Goal: Transaction & Acquisition: Purchase product/service

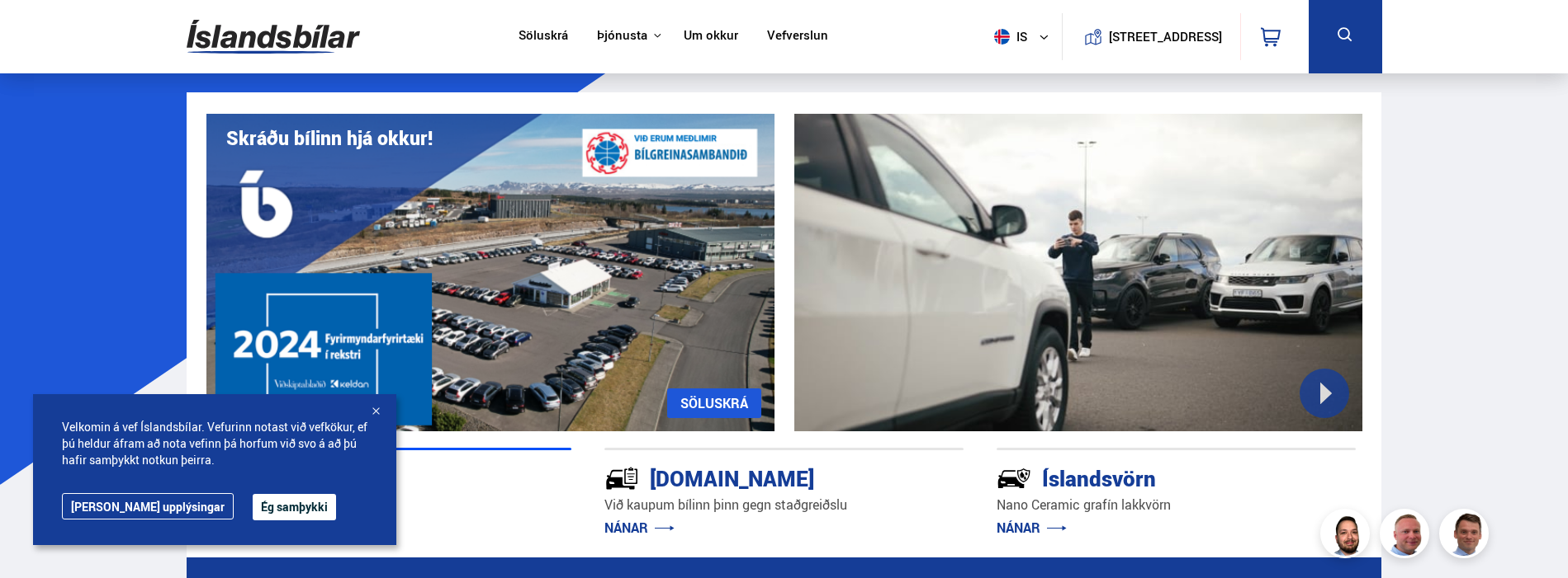
click at [373, 413] on div at bounding box center [375, 413] width 17 height 17
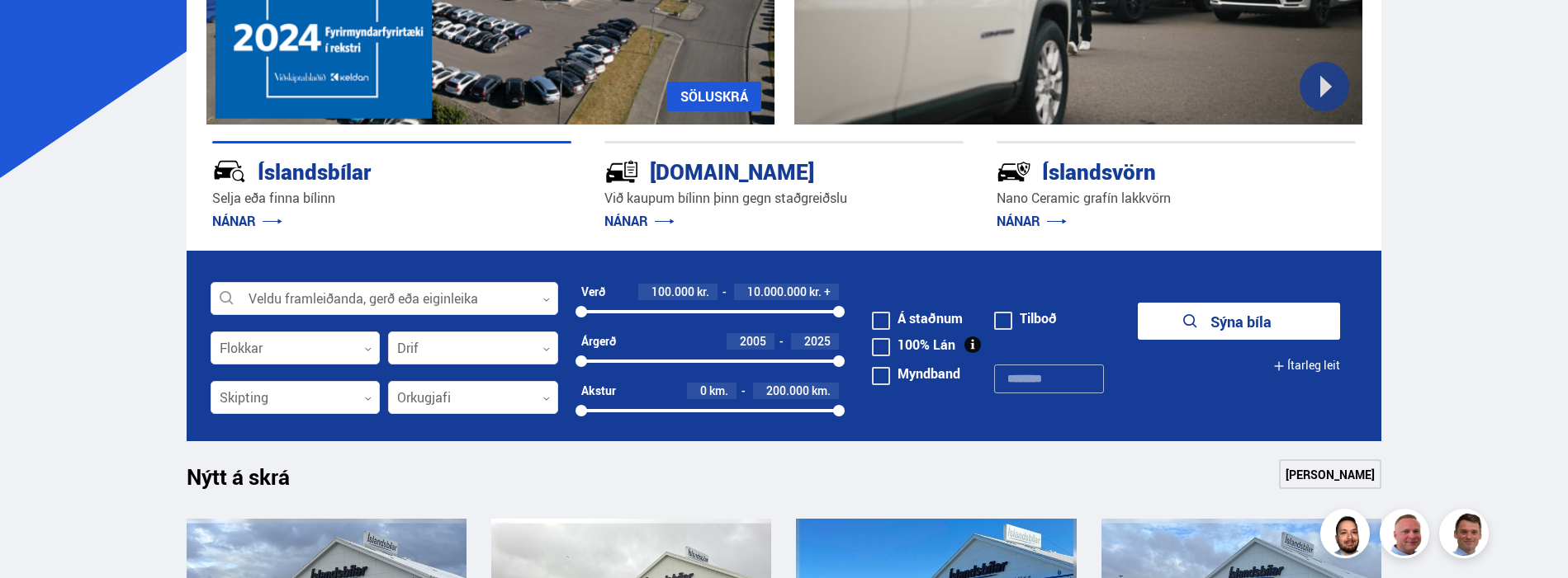
scroll to position [413, 0]
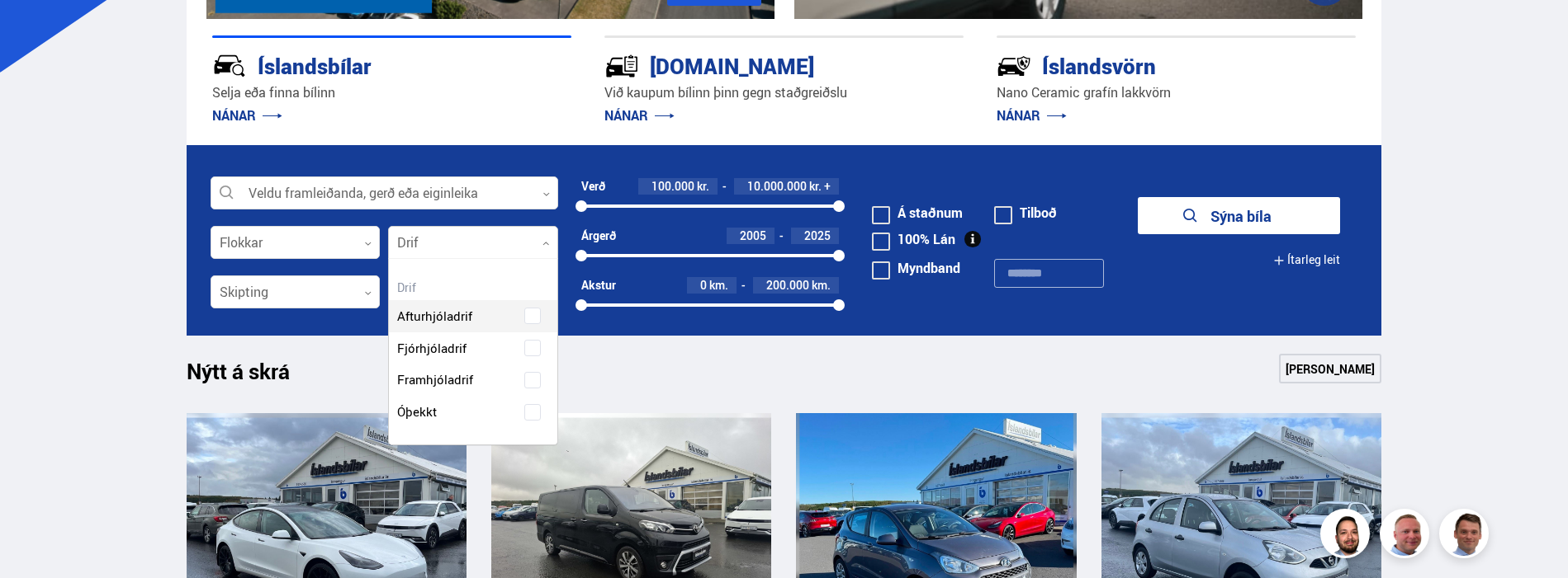
click at [546, 239] on div at bounding box center [473, 243] width 170 height 33
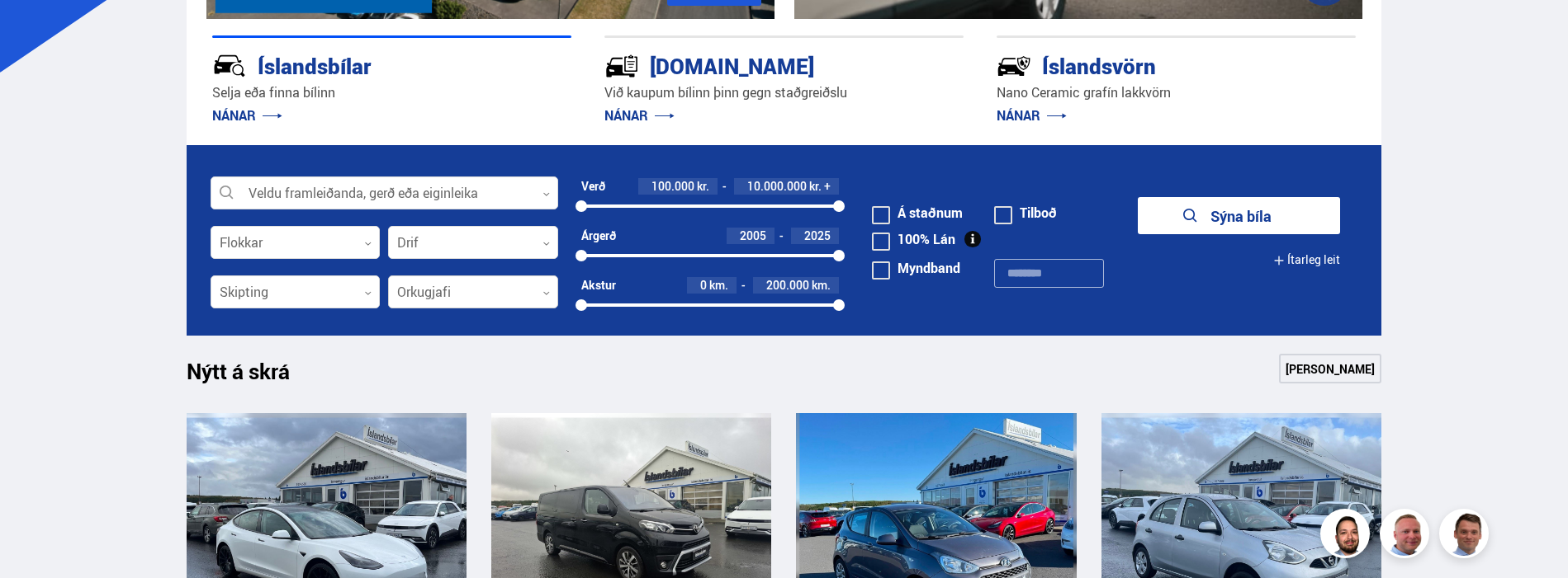
click at [546, 285] on div at bounding box center [473, 292] width 170 height 33
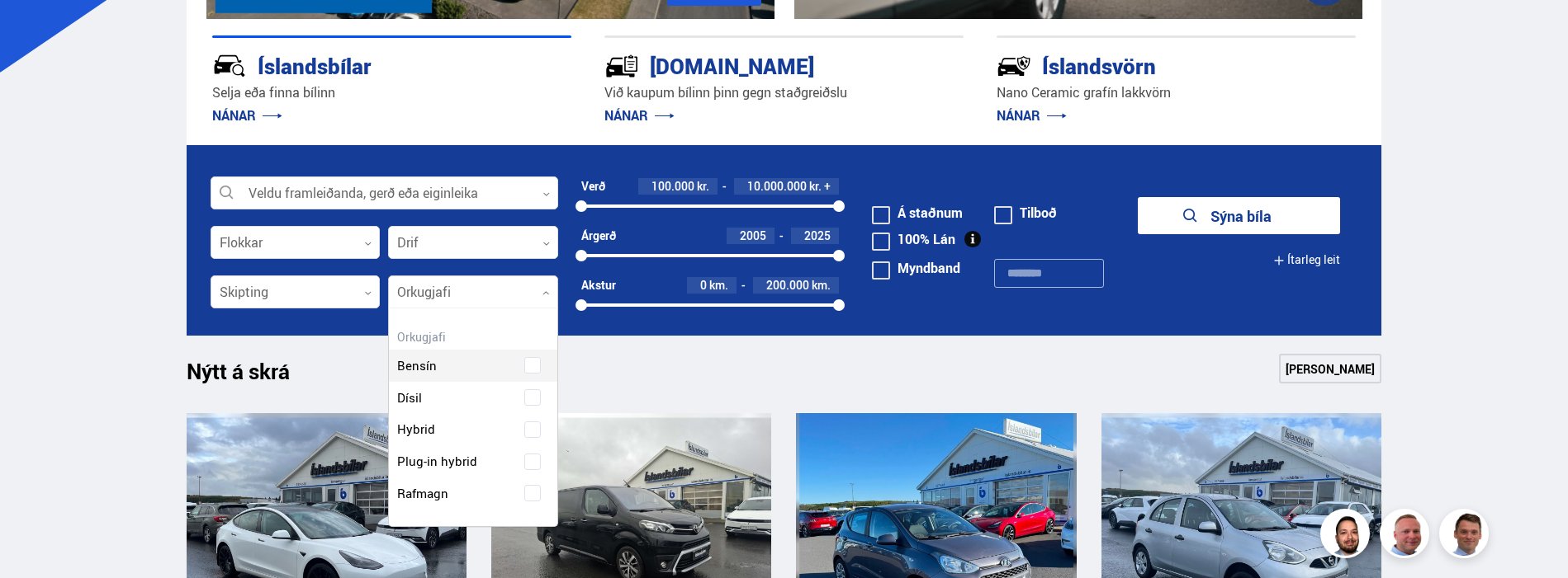
scroll to position [218, 168]
click at [532, 493] on div "Bensín Dísil Hybrid Plug-in hybrid Rafmagn" at bounding box center [473, 418] width 169 height 185
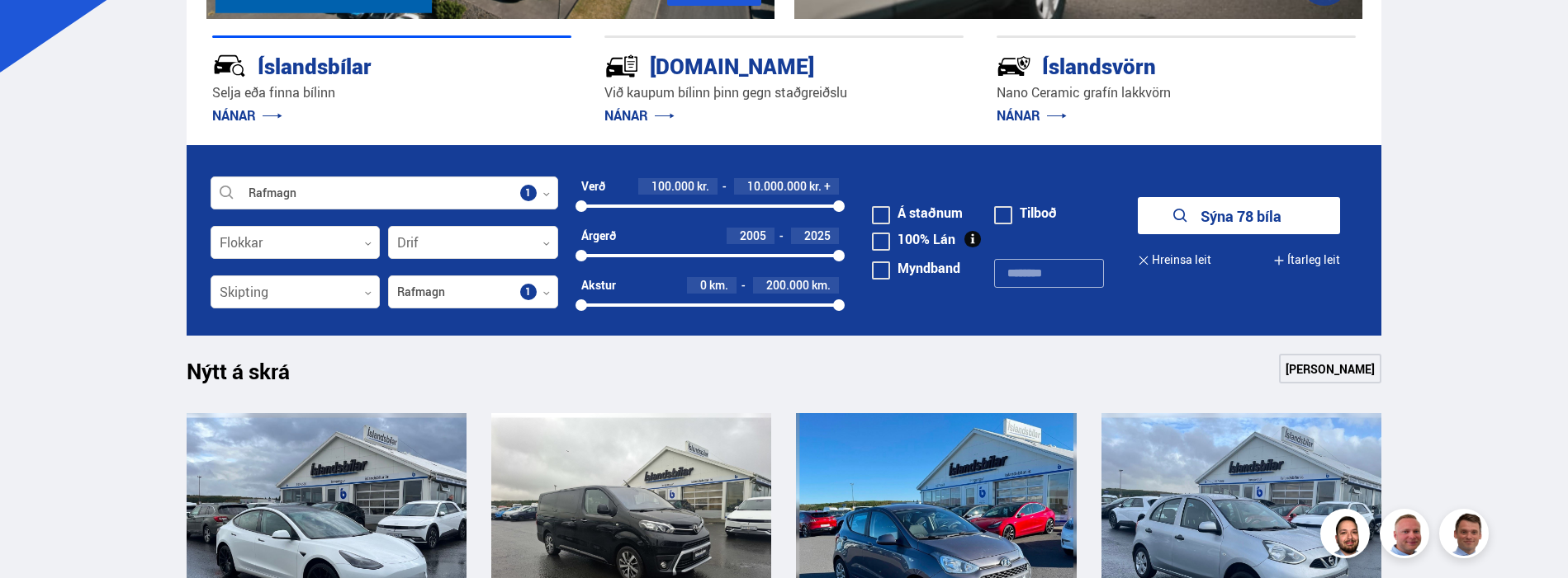
click at [1246, 213] on button "Sýna 78 bíla" at bounding box center [1239, 215] width 202 height 37
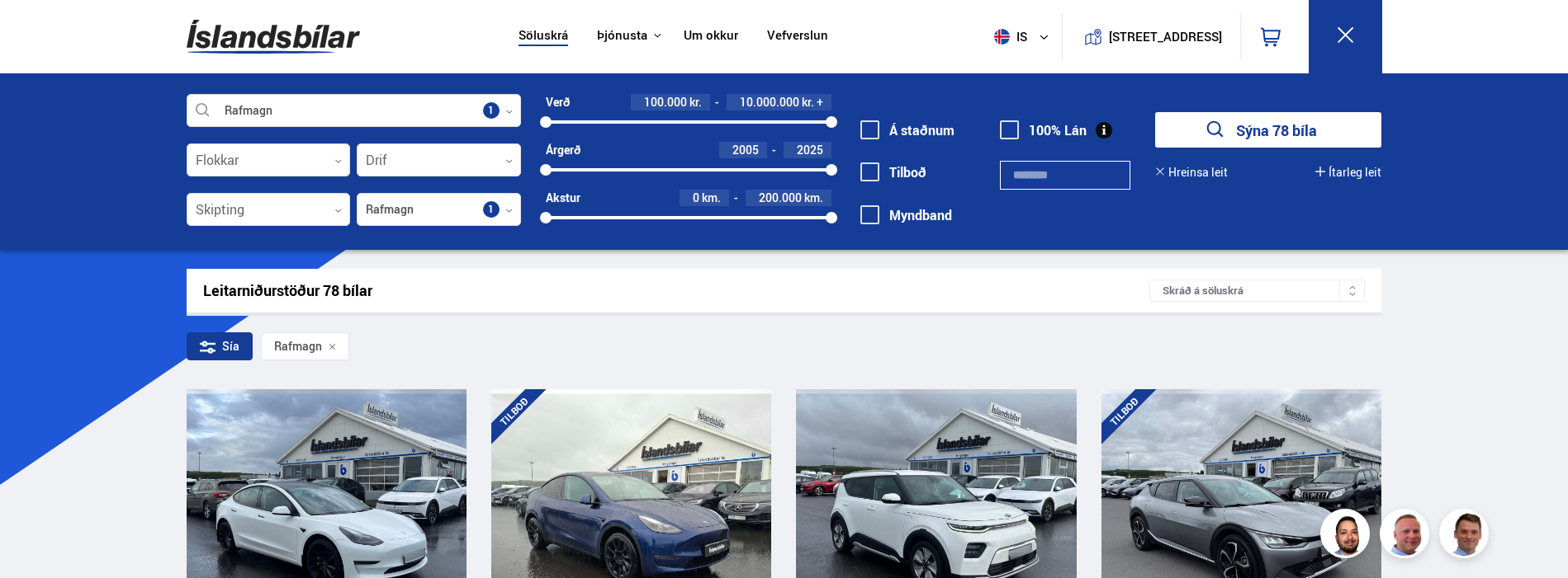
click at [209, 347] on icon at bounding box center [208, 347] width 16 height 16
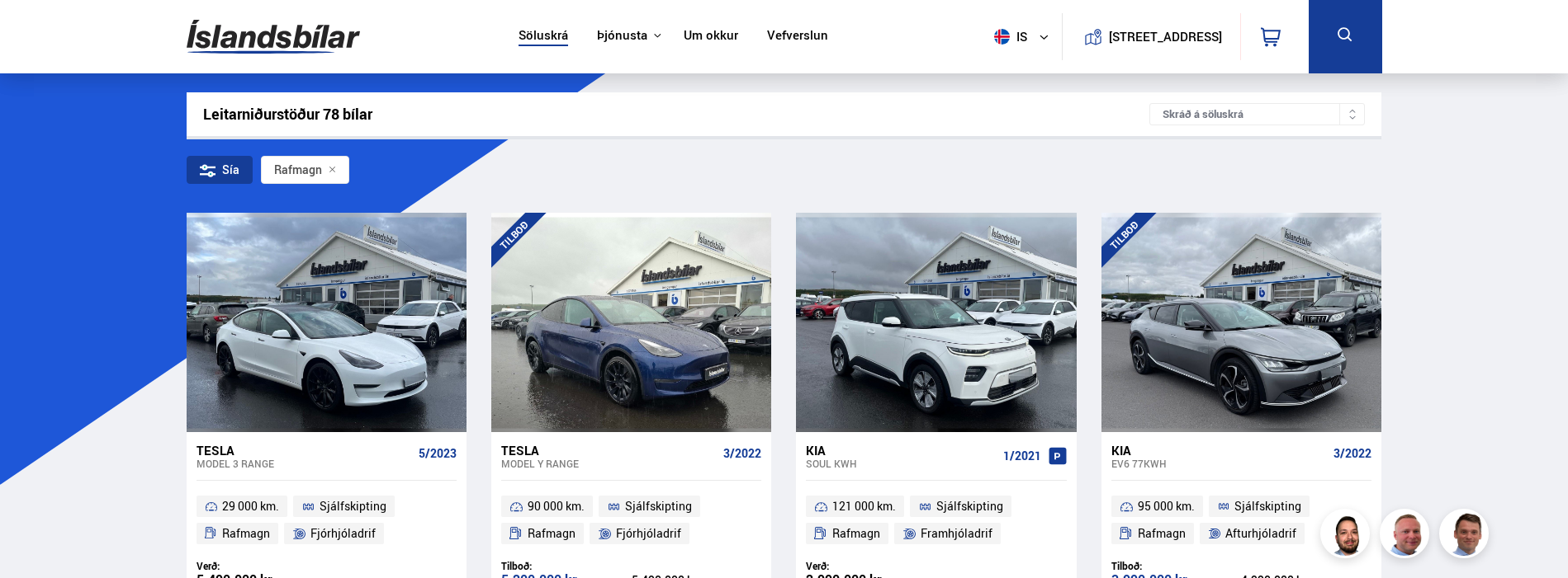
click at [226, 166] on div "Sía" at bounding box center [220, 170] width 66 height 28
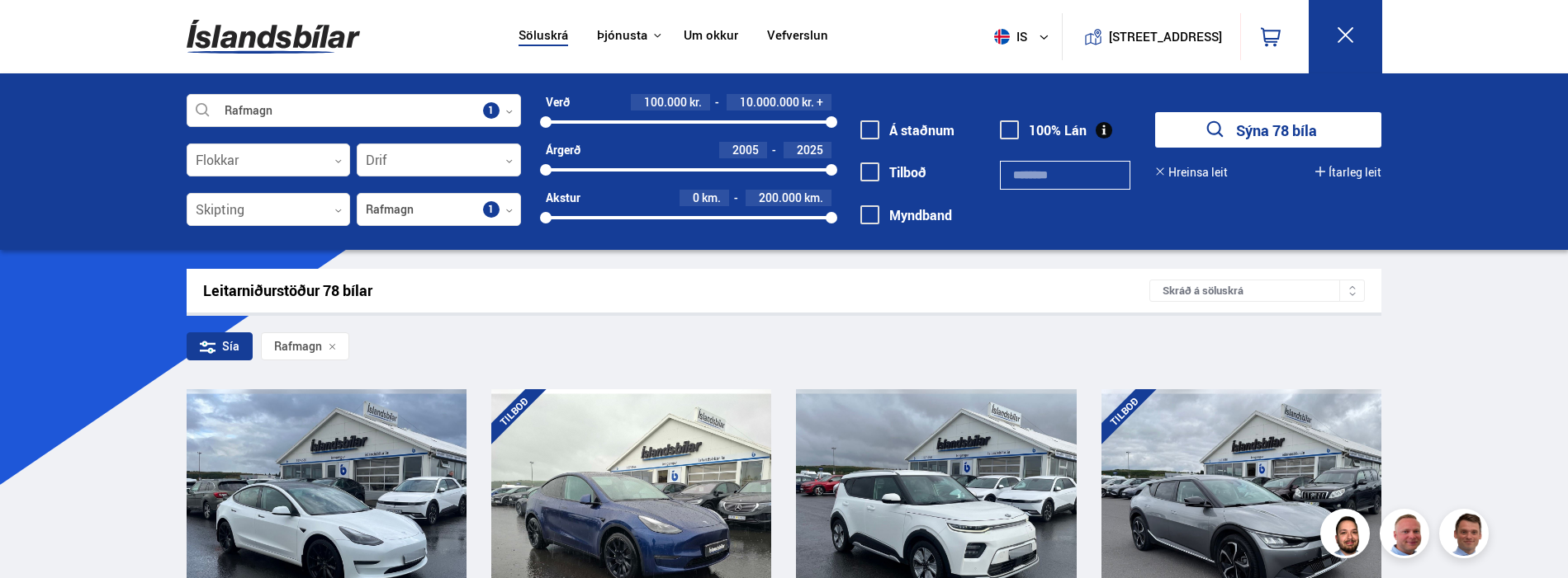
click at [1348, 290] on icon at bounding box center [1352, 294] width 8 height 8
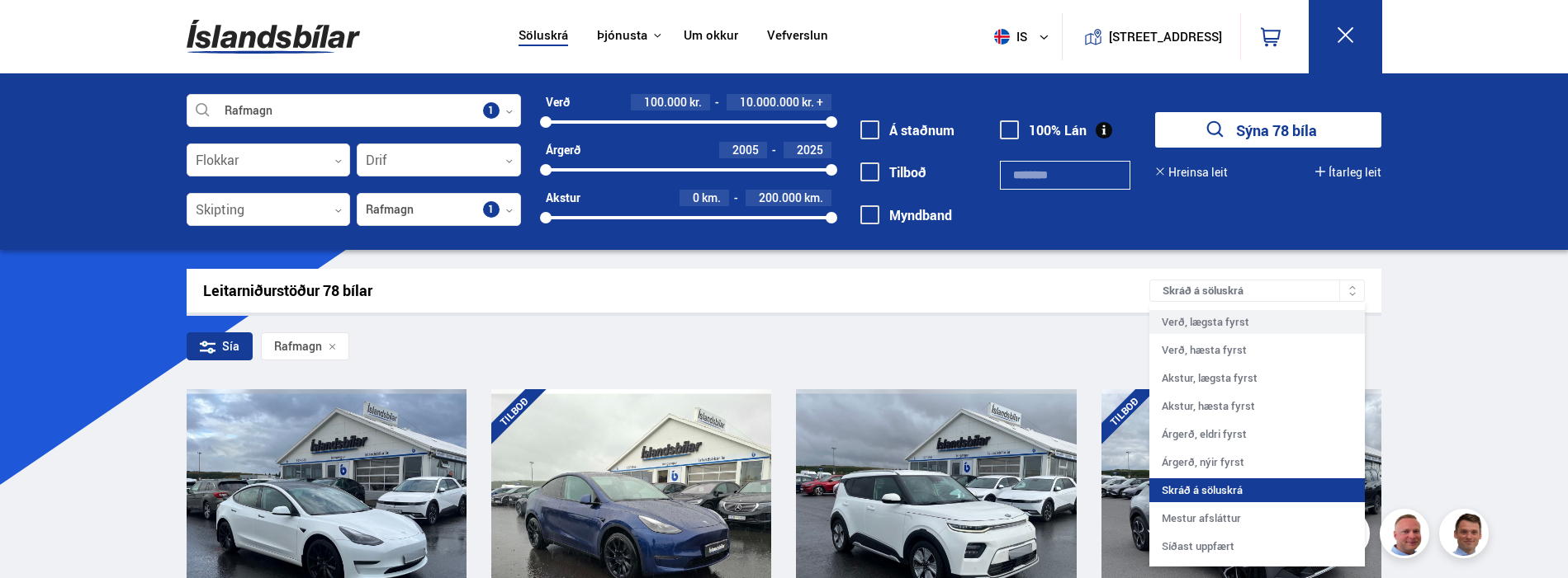
click at [1220, 322] on div "Verð, lægsta fyrst" at bounding box center [1257, 322] width 215 height 24
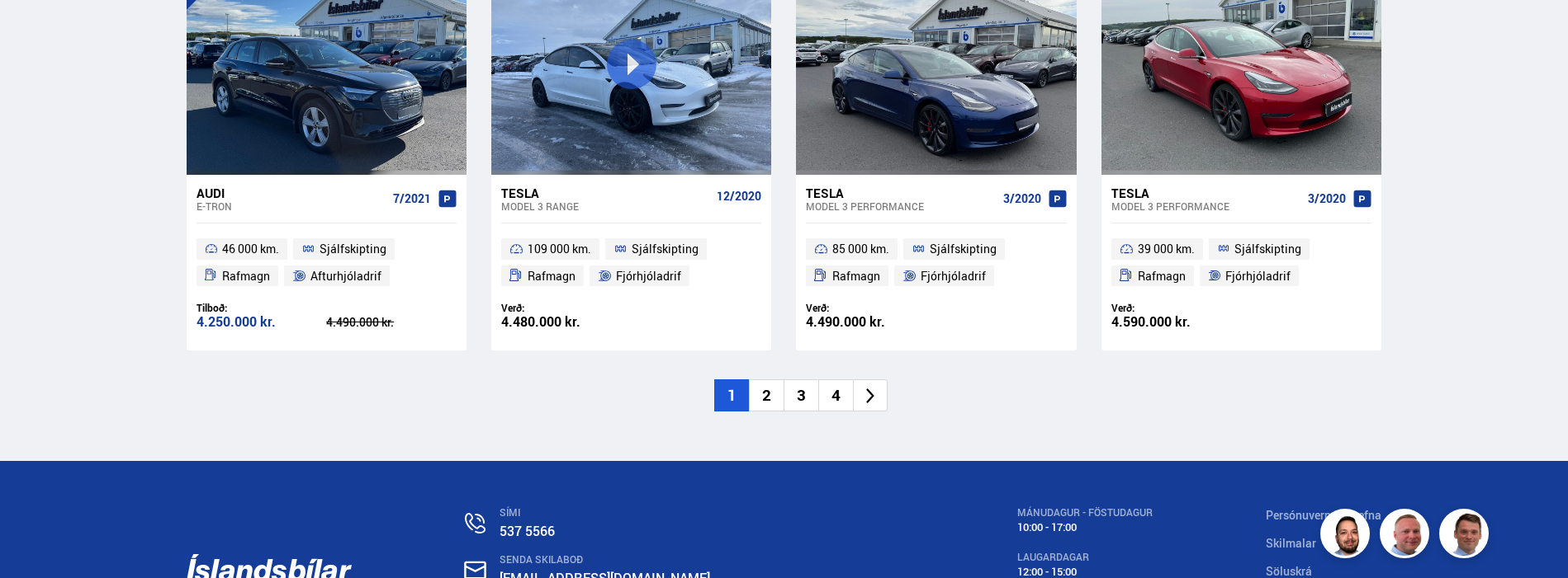
scroll to position [2558, 0]
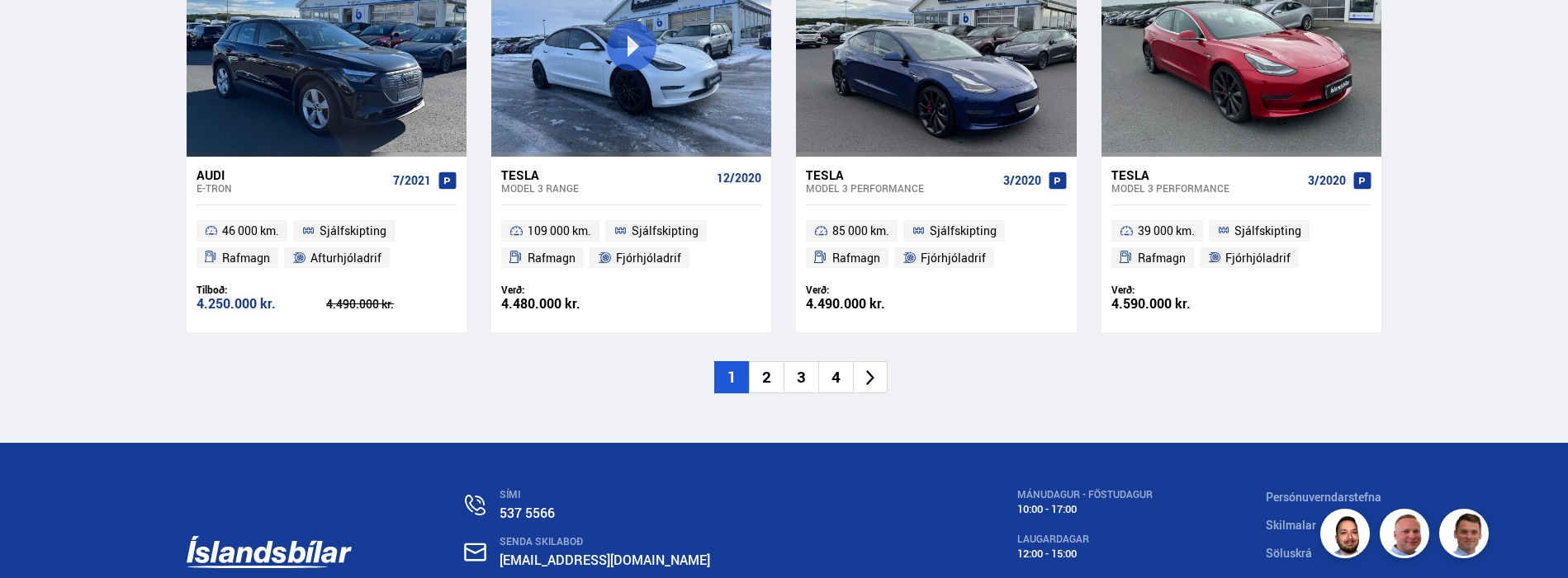
click at [764, 380] on li "2" at bounding box center [766, 377] width 35 height 32
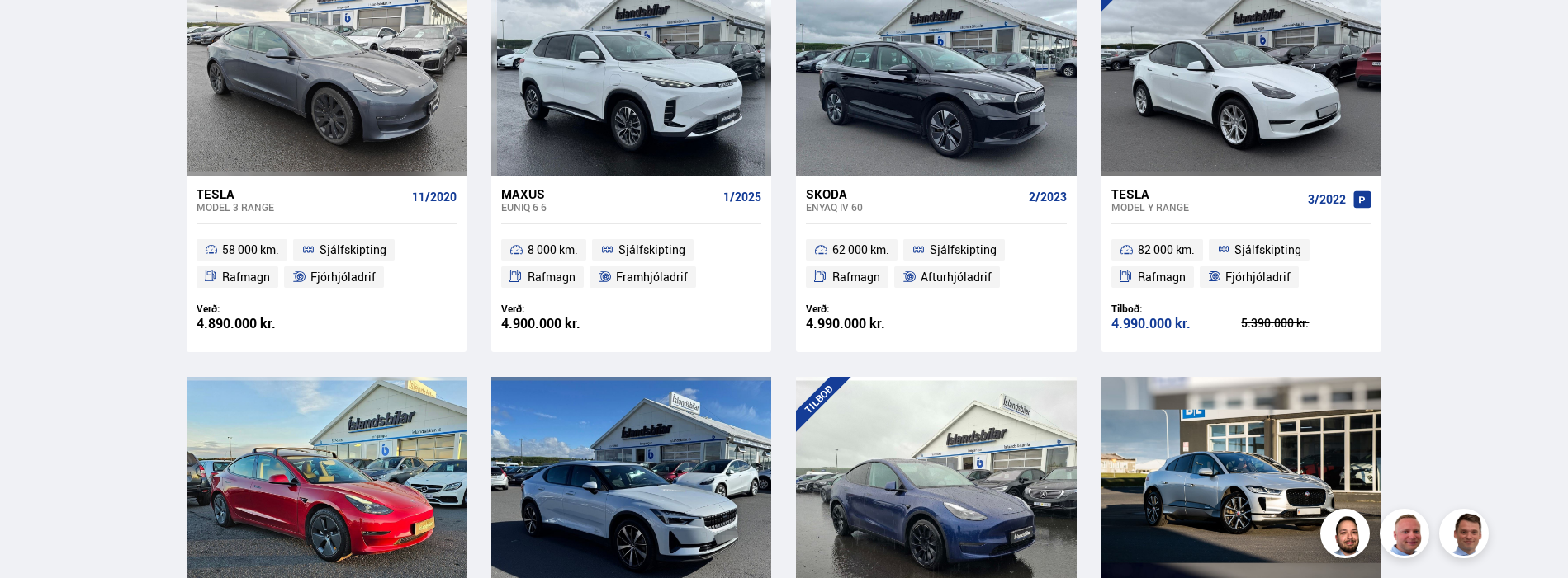
scroll to position [825, 0]
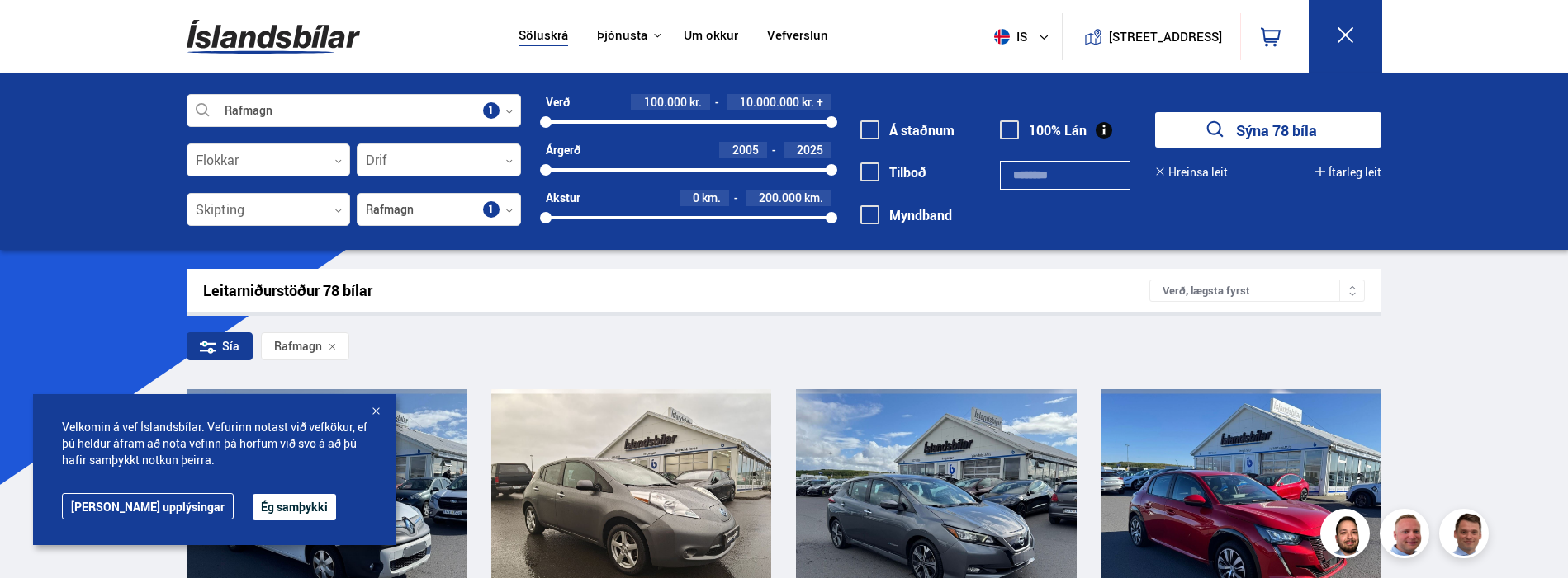
click at [378, 406] on div at bounding box center [375, 413] width 17 height 17
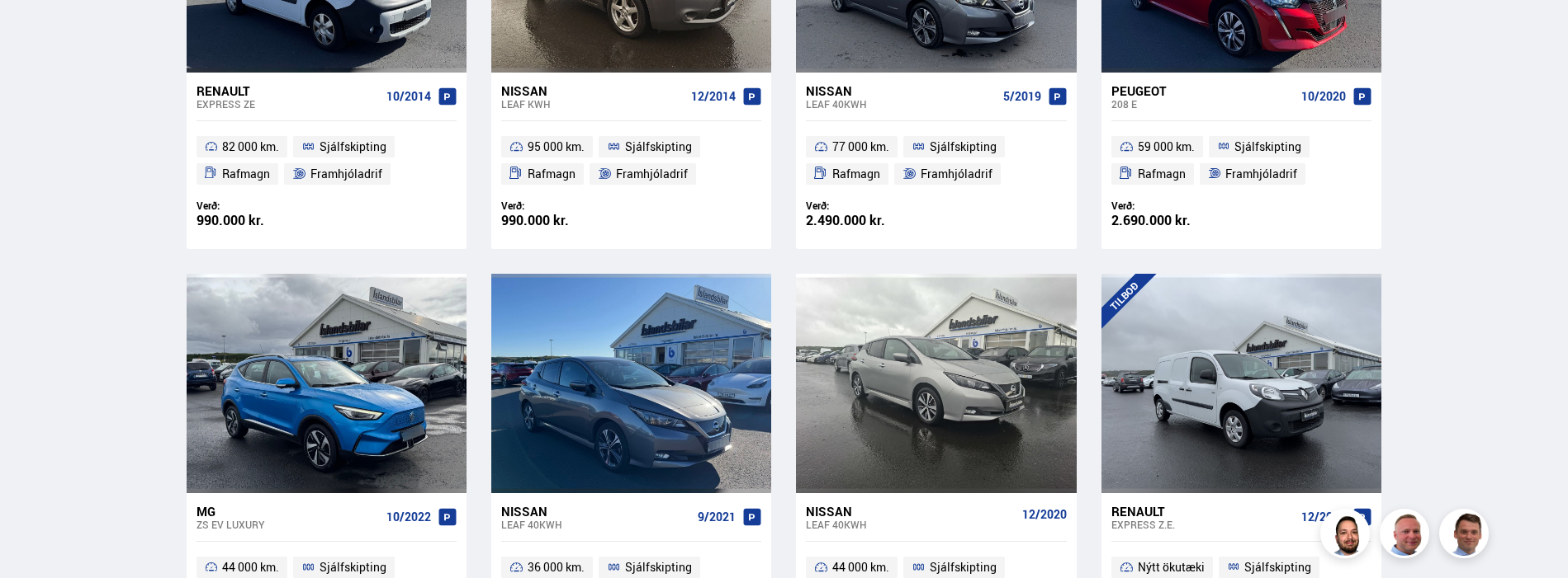
scroll to position [578, 0]
